Goal: Information Seeking & Learning: Find specific fact

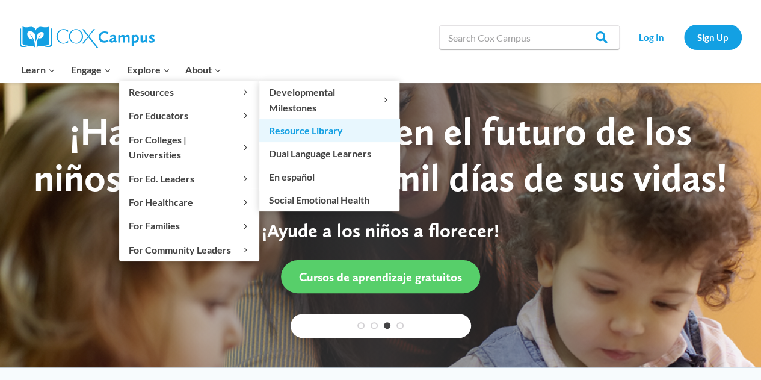
click at [297, 127] on link "Resource Library" at bounding box center [329, 130] width 140 height 23
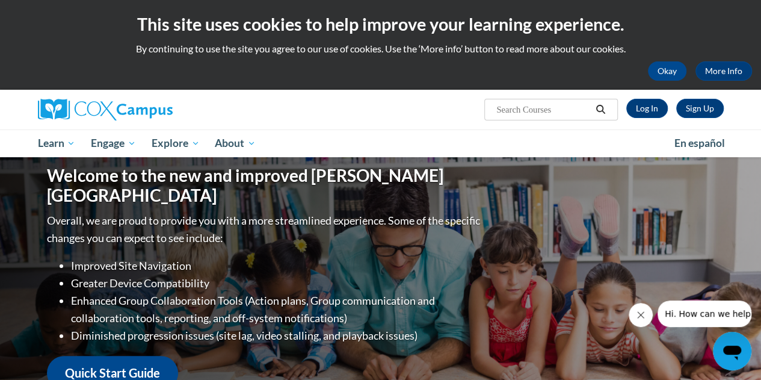
scroll to position [60, 0]
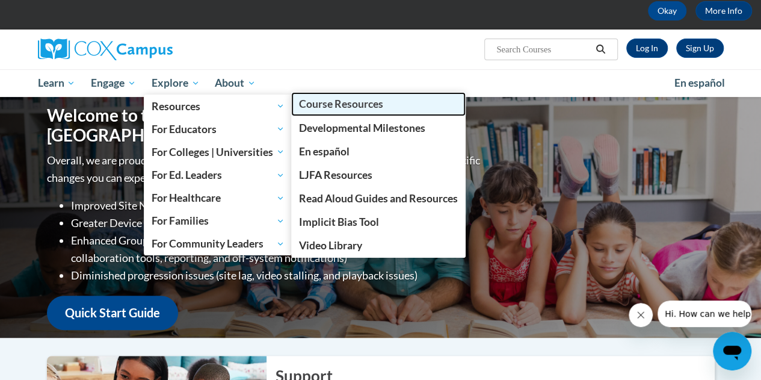
click at [351, 110] on span "Course Resources" at bounding box center [341, 103] width 84 height 13
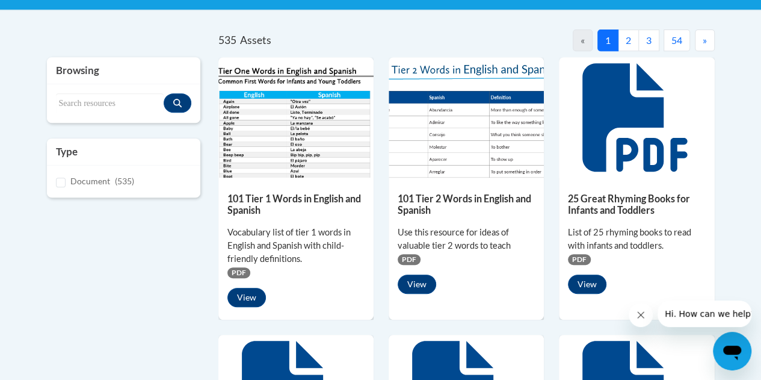
scroll to position [301, 0]
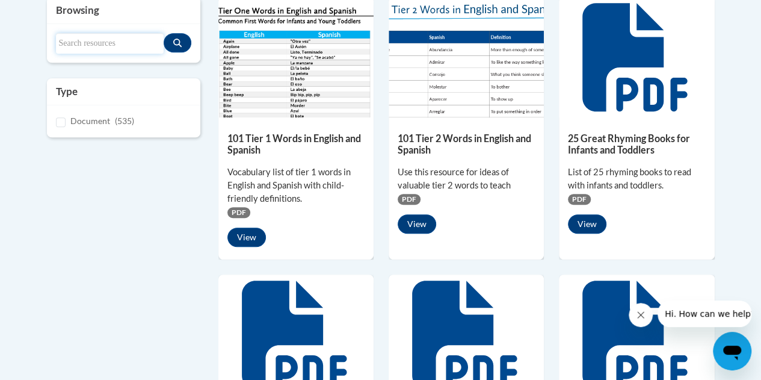
click at [119, 48] on input "Search resources" at bounding box center [110, 43] width 108 height 20
type input "morpheme"
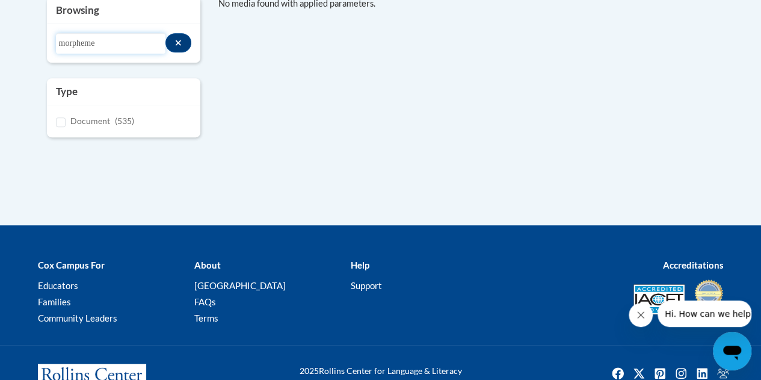
drag, startPoint x: 128, startPoint y: 40, endPoint x: 0, endPoint y: 17, distance: 129.6
click at [0, 23] on body "This site uses cookies to help improve your learning experience. By continuing …" at bounding box center [380, 66] width 761 height 716
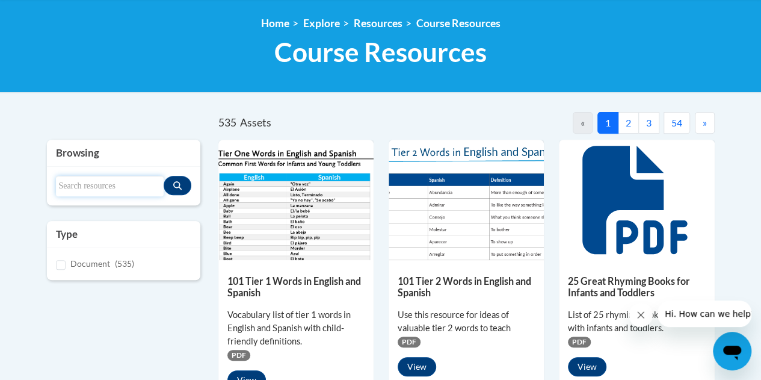
scroll to position [64, 0]
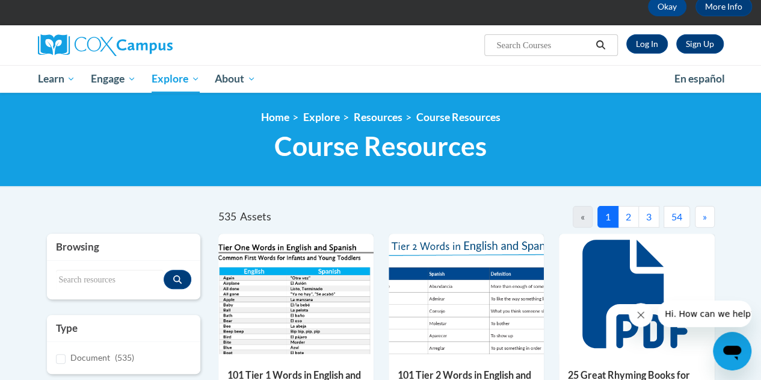
click at [632, 221] on button "2" at bounding box center [628, 217] width 21 height 22
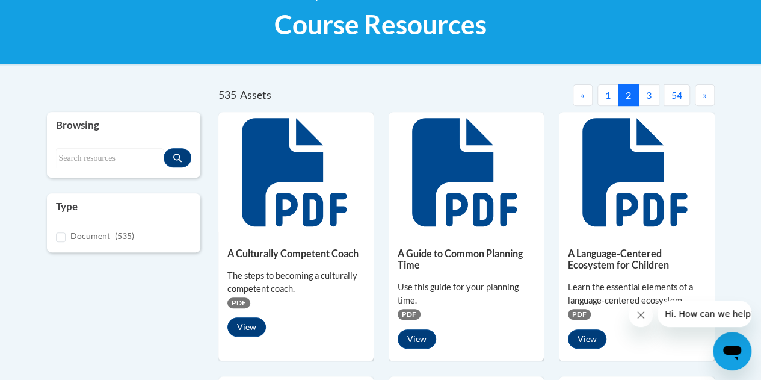
scroll to position [185, 0]
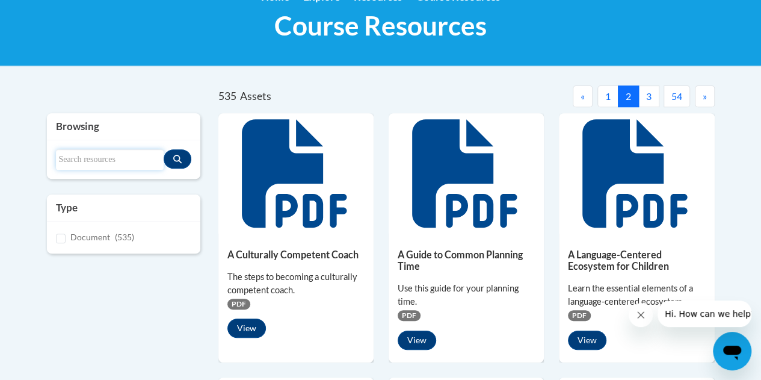
click at [108, 159] on input "Search resources" at bounding box center [110, 159] width 108 height 20
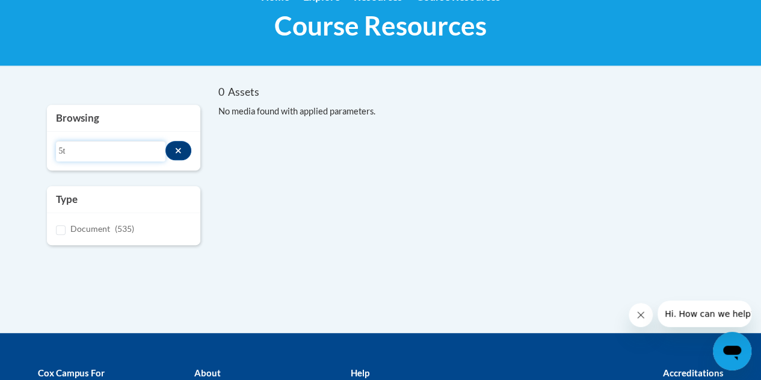
type input "5"
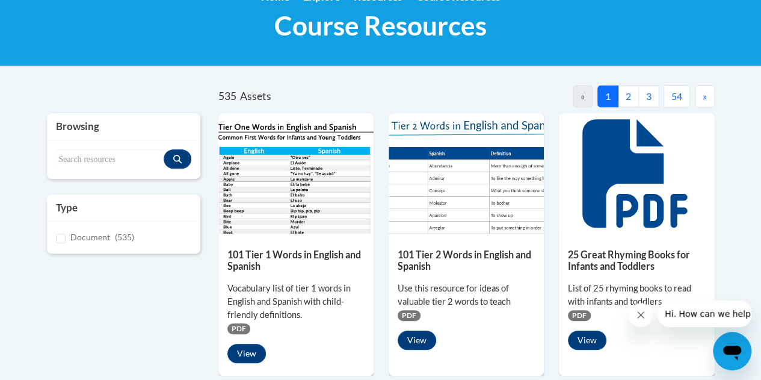
click at [635, 95] on button "2" at bounding box center [628, 96] width 21 height 22
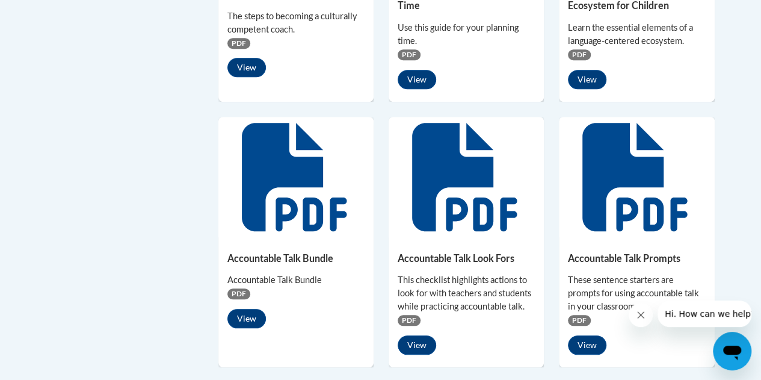
scroll to position [245, 0]
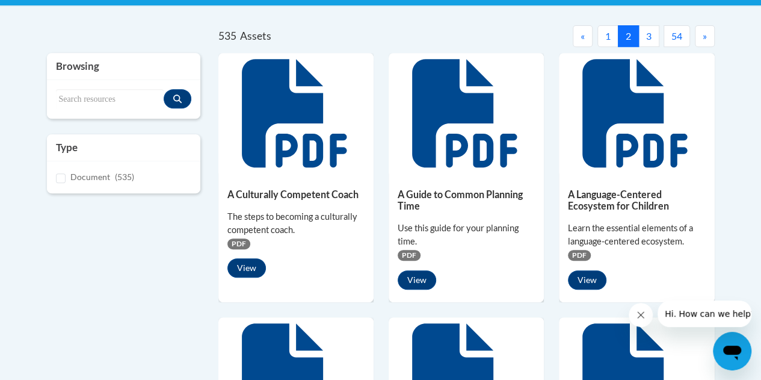
click at [645, 32] on button "3" at bounding box center [648, 36] width 21 height 22
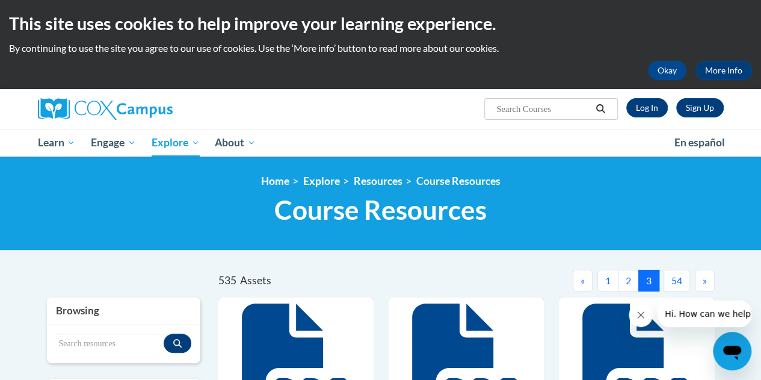
scroll to position [0, 0]
